Goal: Task Accomplishment & Management: Manage account settings

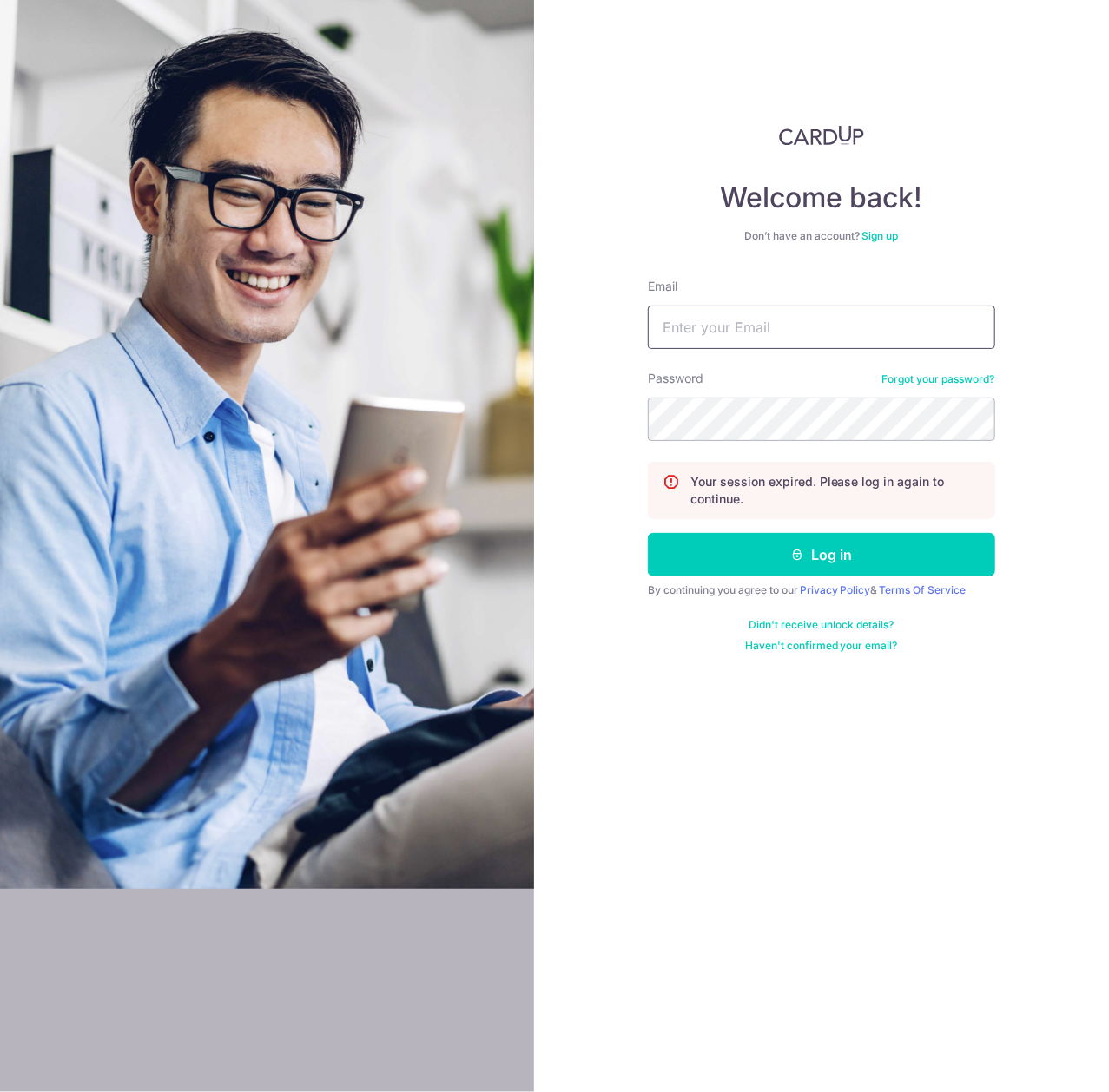
click at [813, 311] on input "Email" at bounding box center [821, 326] width 348 height 43
type input "[EMAIL_ADDRESS][DOMAIN_NAME]"
click at [648, 533] on button "Log in" at bounding box center [821, 554] width 348 height 43
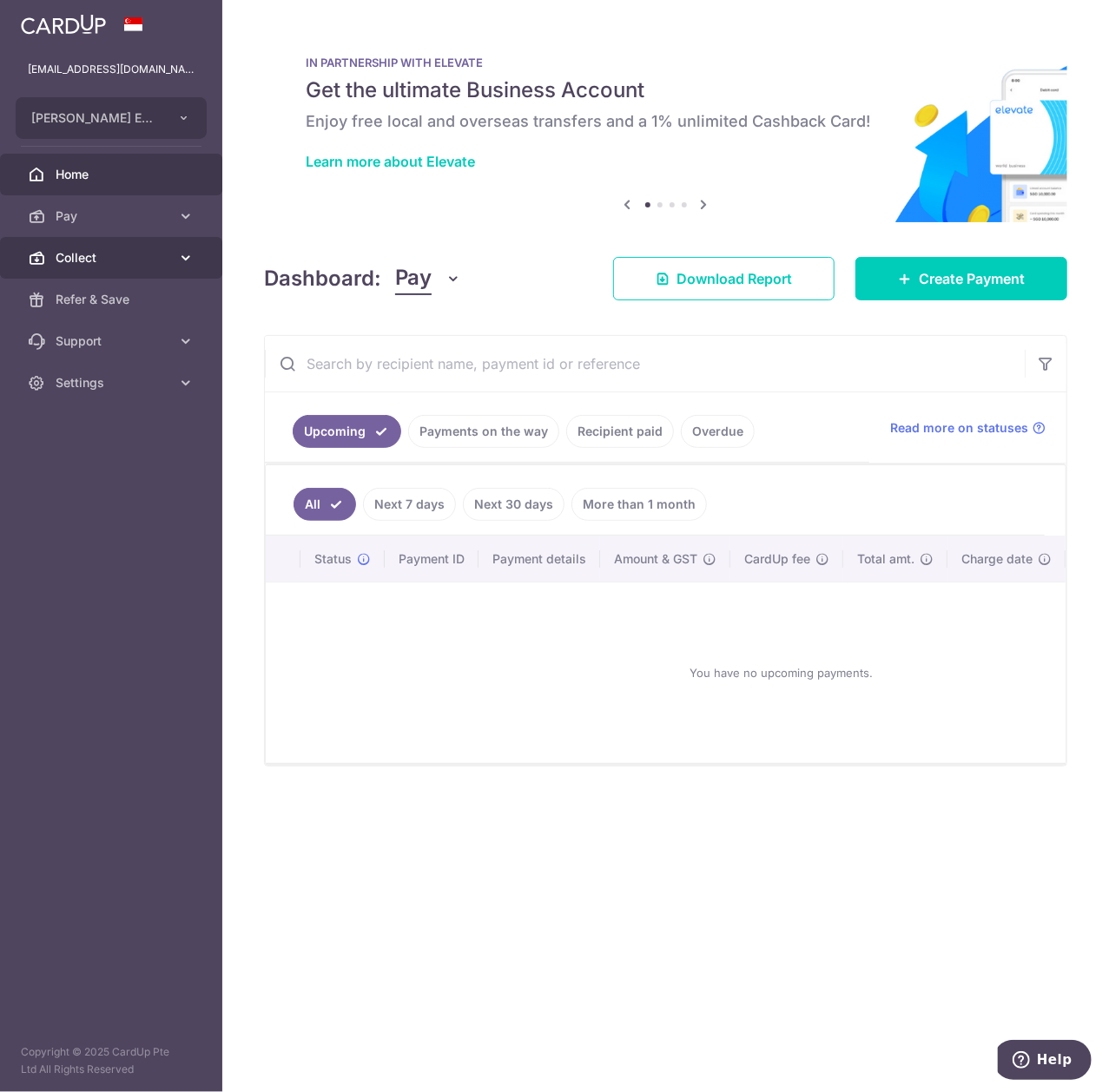
click at [156, 251] on span "Collect" at bounding box center [113, 258] width 115 height 17
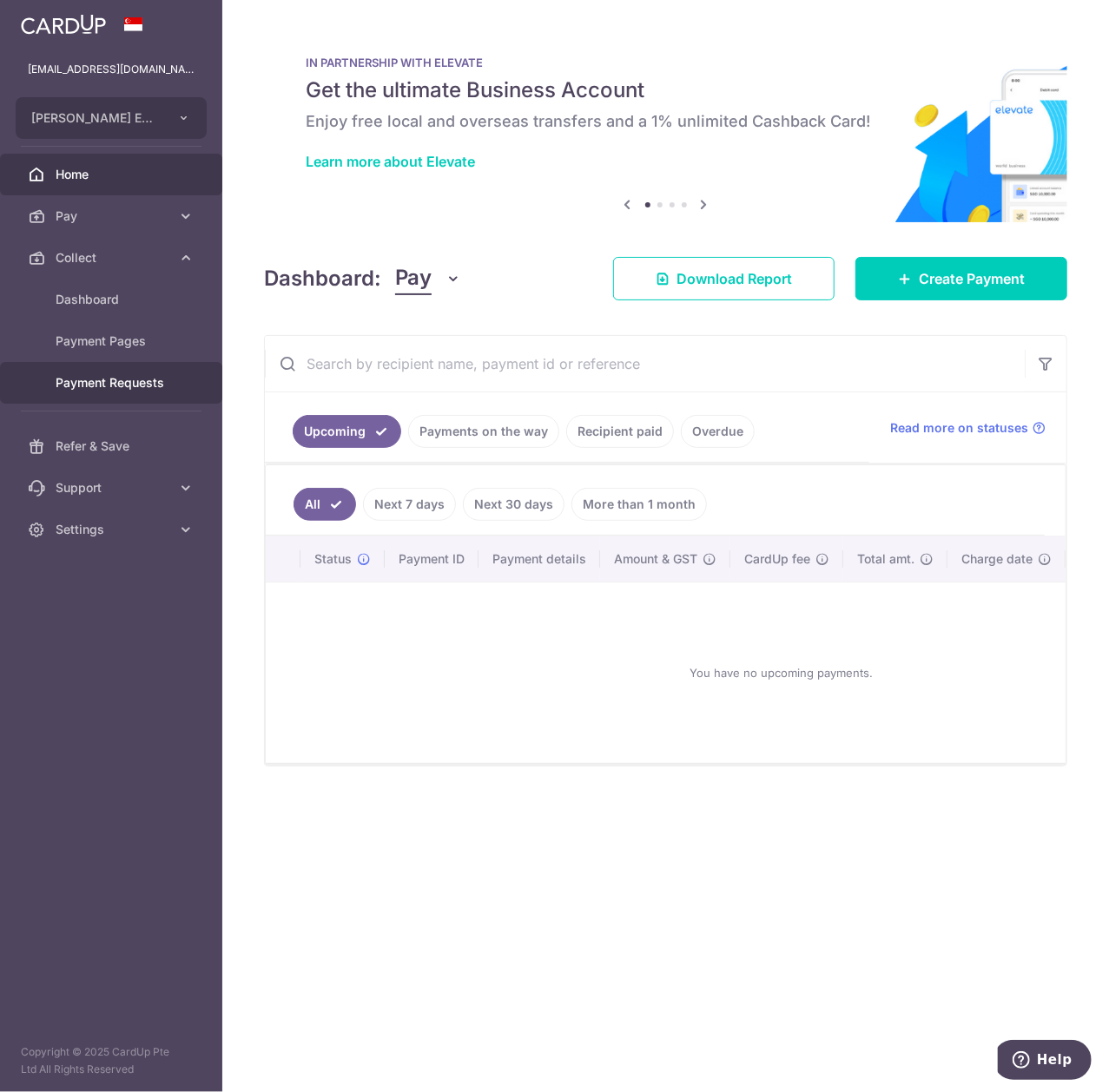
click at [130, 374] on span "Payment Requests" at bounding box center [113, 382] width 115 height 17
